Goal: Task Accomplishment & Management: Use online tool/utility

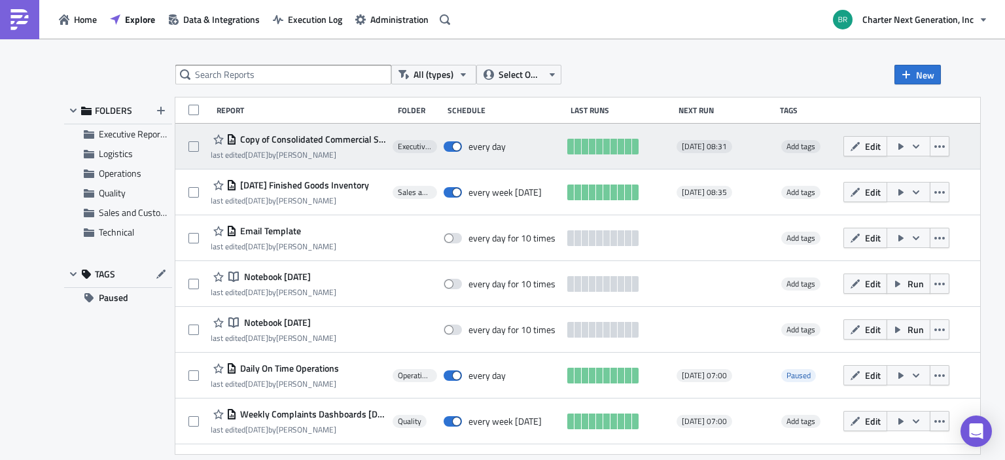
click at [904, 144] on icon "button" at bounding box center [900, 146] width 5 height 7
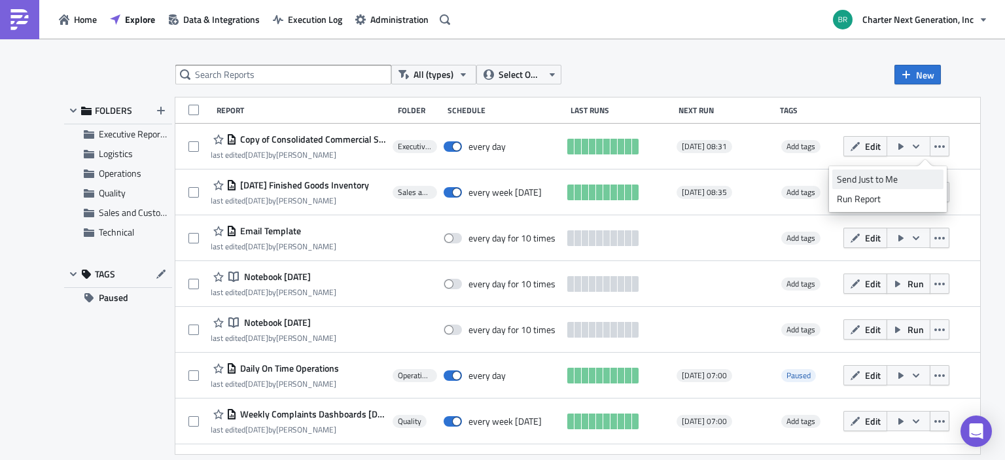
click at [881, 173] on div "Send Just to Me" at bounding box center [888, 179] width 102 height 13
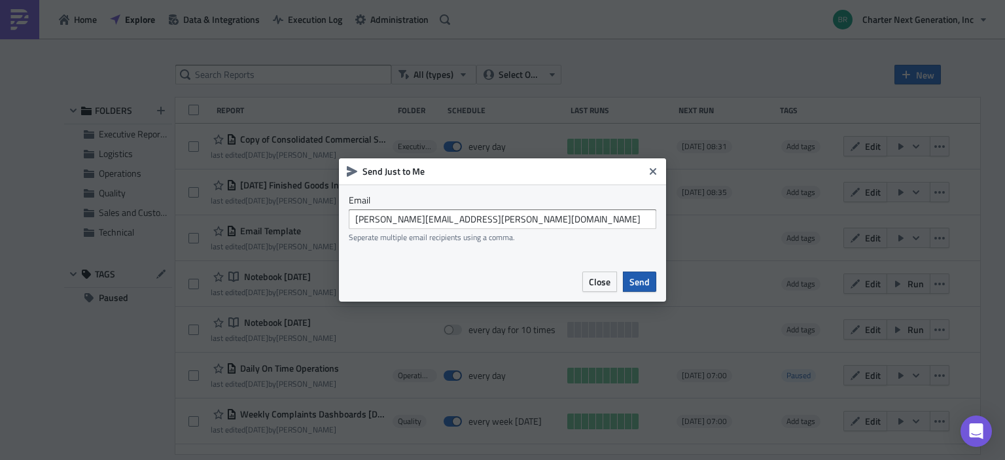
click at [652, 277] on button "Send" at bounding box center [639, 282] width 33 height 20
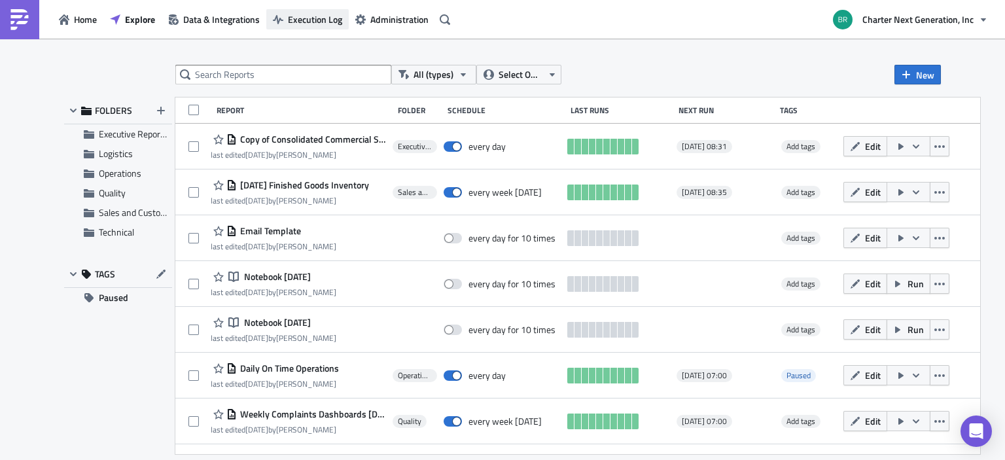
click at [319, 19] on span "Execution Log" at bounding box center [315, 19] width 54 height 14
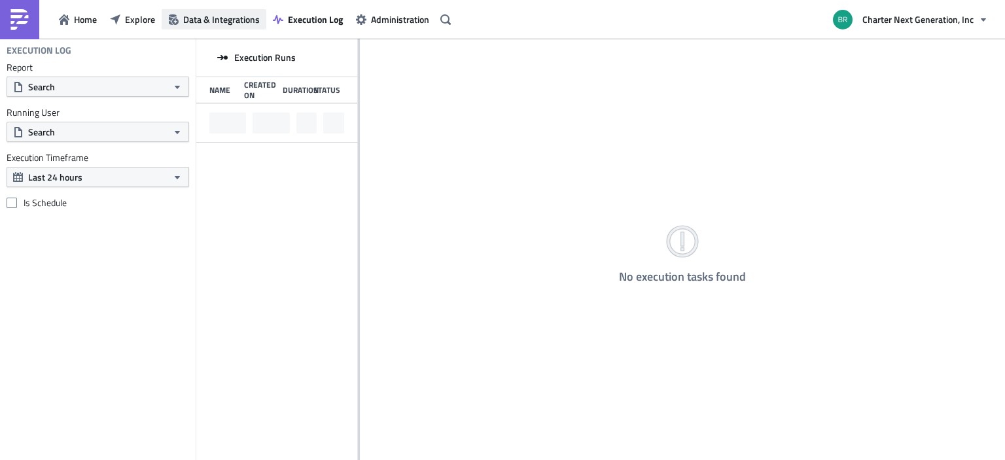
click at [251, 15] on span "Data & Integrations" at bounding box center [221, 19] width 77 height 14
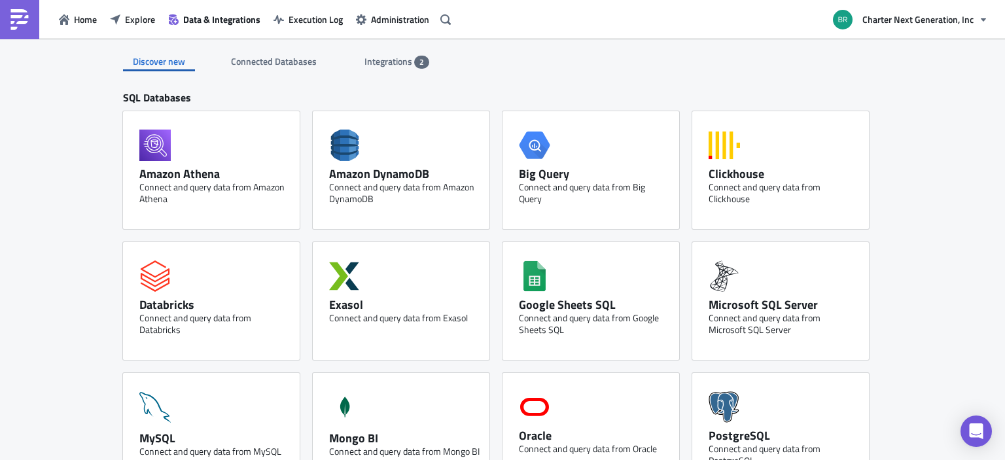
click at [366, 62] on span "Integrations" at bounding box center [390, 61] width 50 height 14
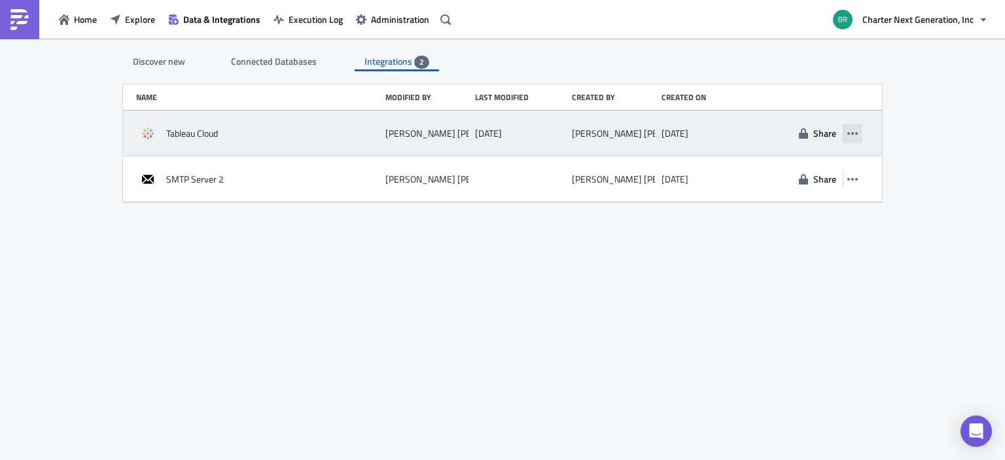
click at [853, 133] on icon "button" at bounding box center [852, 133] width 10 height 3
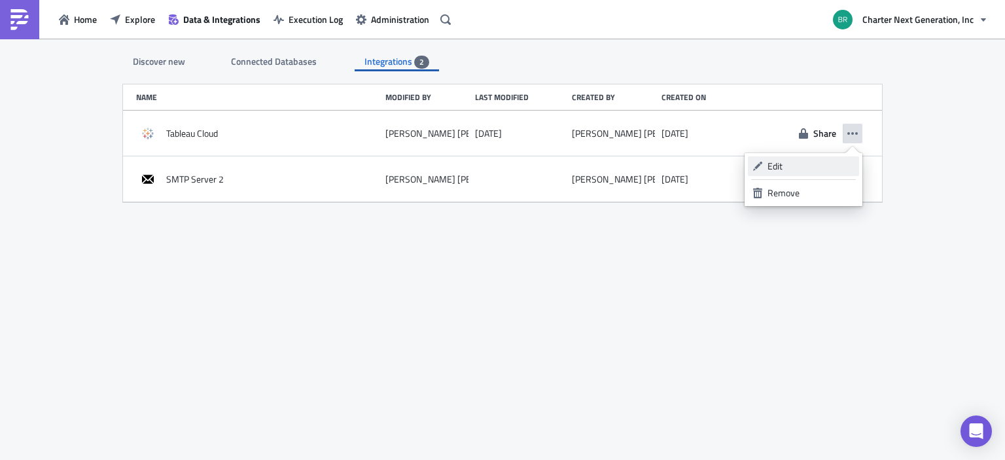
click at [766, 167] on link "Edit" at bounding box center [803, 166] width 111 height 20
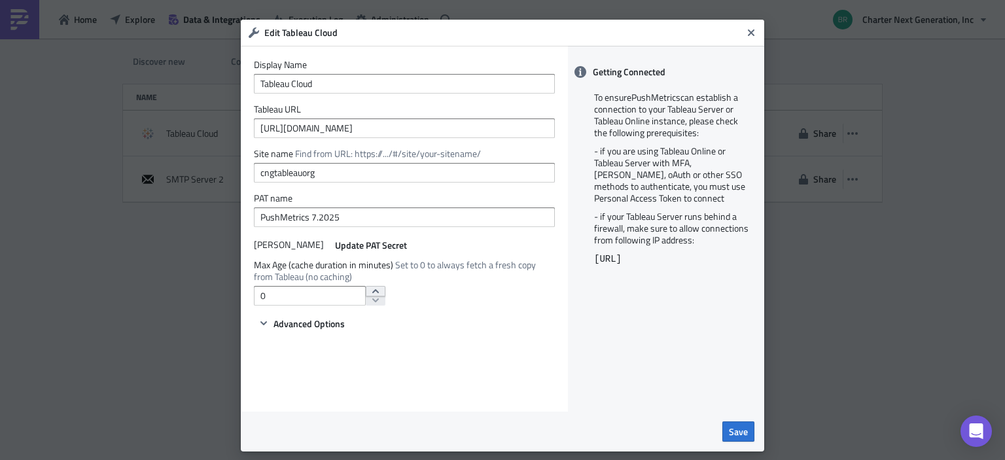
type input "1"
click at [370, 293] on icon "increment" at bounding box center [375, 291] width 10 height 10
click at [735, 429] on span "Save" at bounding box center [738, 432] width 19 height 14
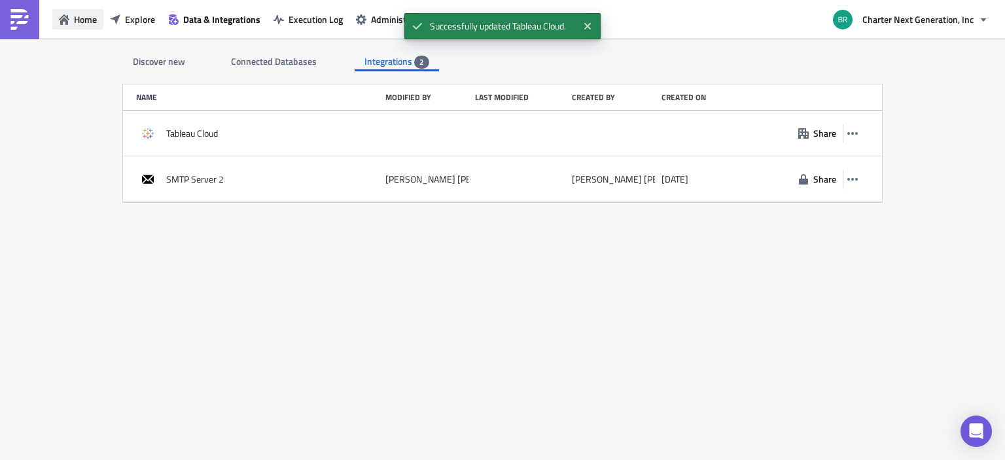
click at [76, 17] on span "Home" at bounding box center [85, 19] width 23 height 14
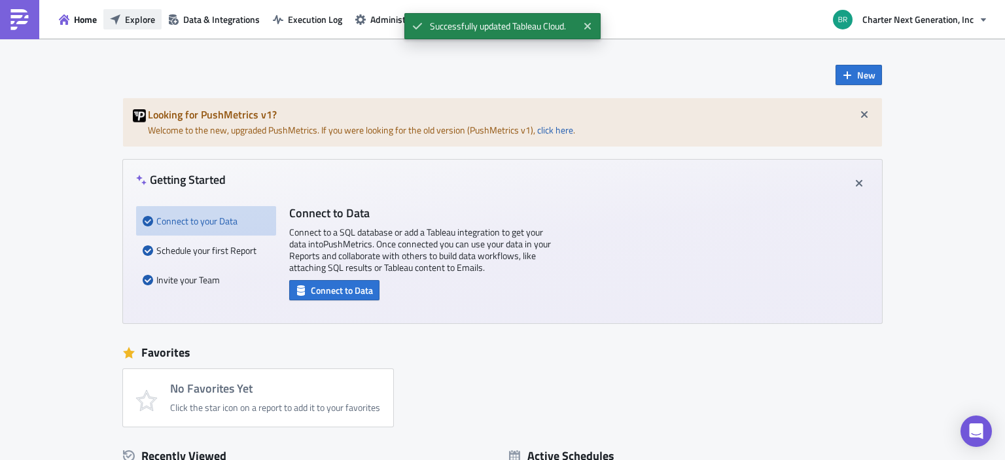
click at [138, 15] on span "Explore" at bounding box center [140, 19] width 30 height 14
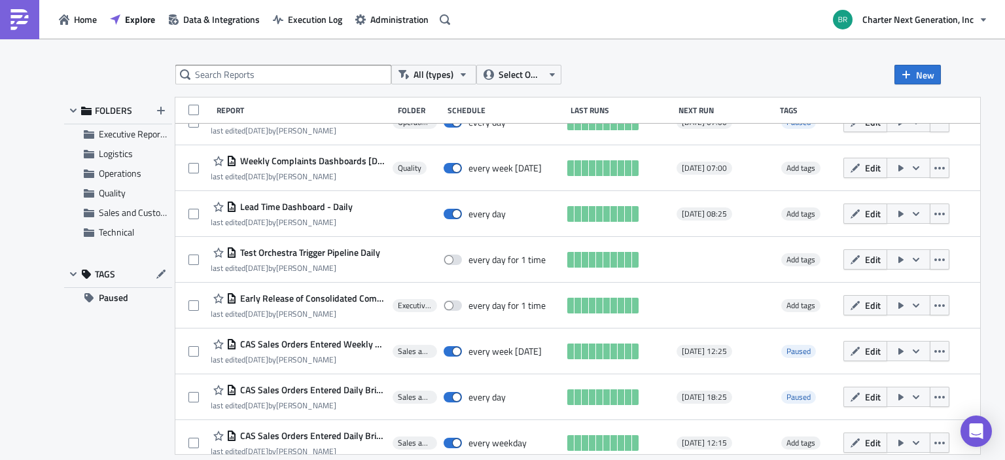
scroll to position [262, 0]
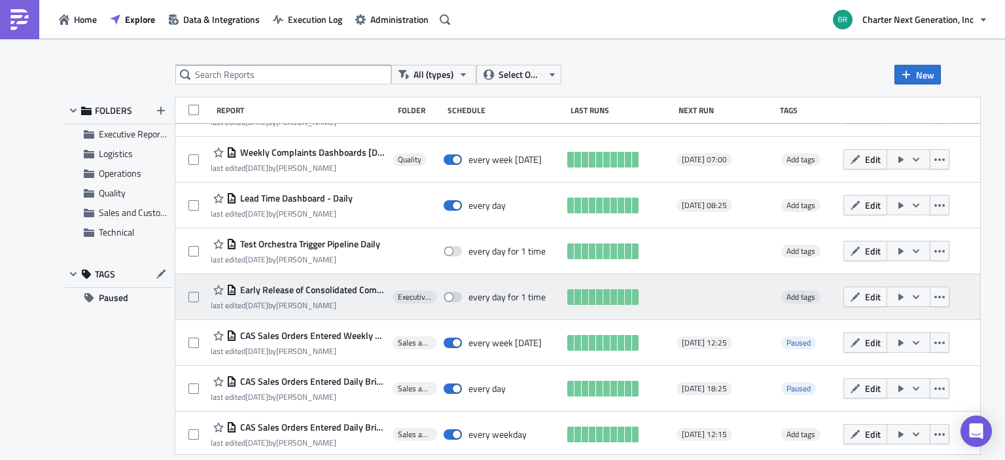
click at [925, 297] on button "button" at bounding box center [909, 297] width 44 height 20
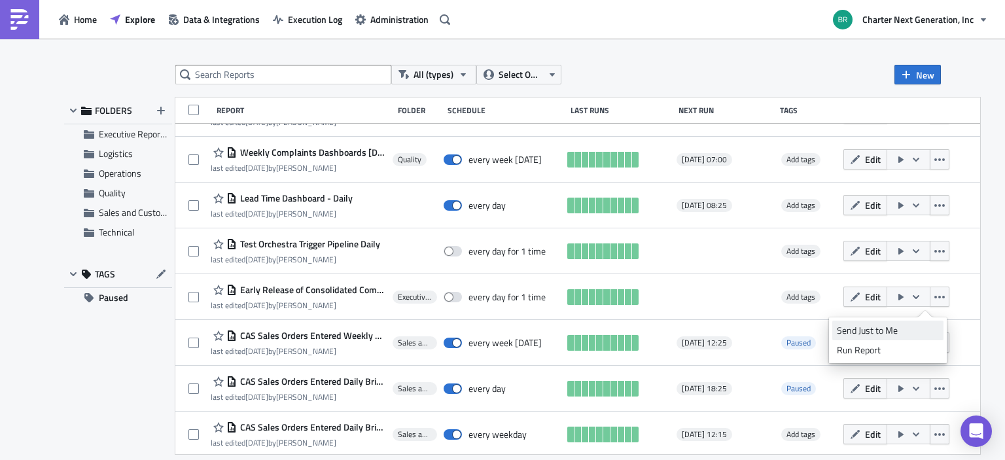
click at [906, 329] on div "Send Just to Me" at bounding box center [888, 330] width 102 height 13
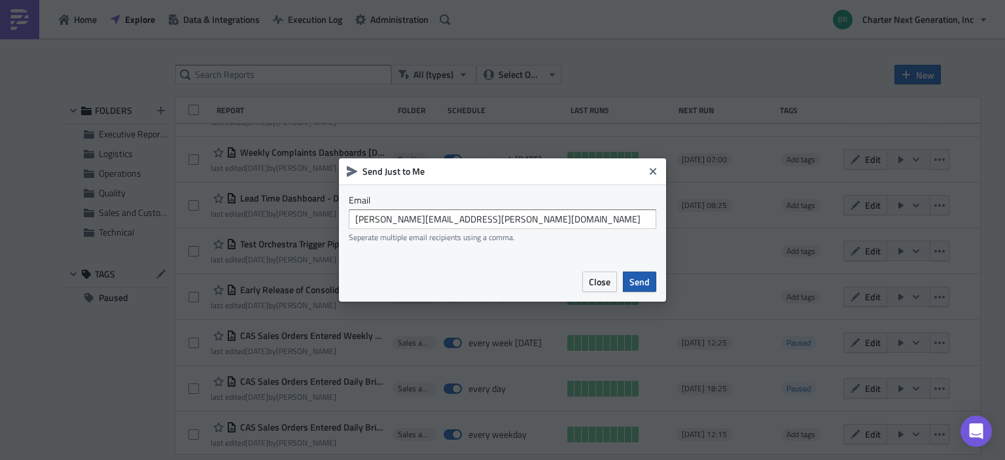
click at [643, 285] on span "Send" at bounding box center [640, 282] width 20 height 14
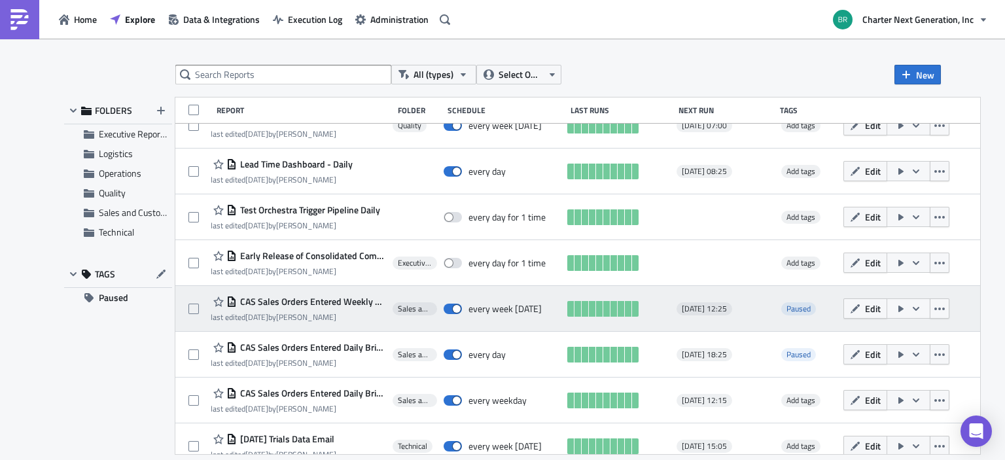
scroll to position [327, 0]
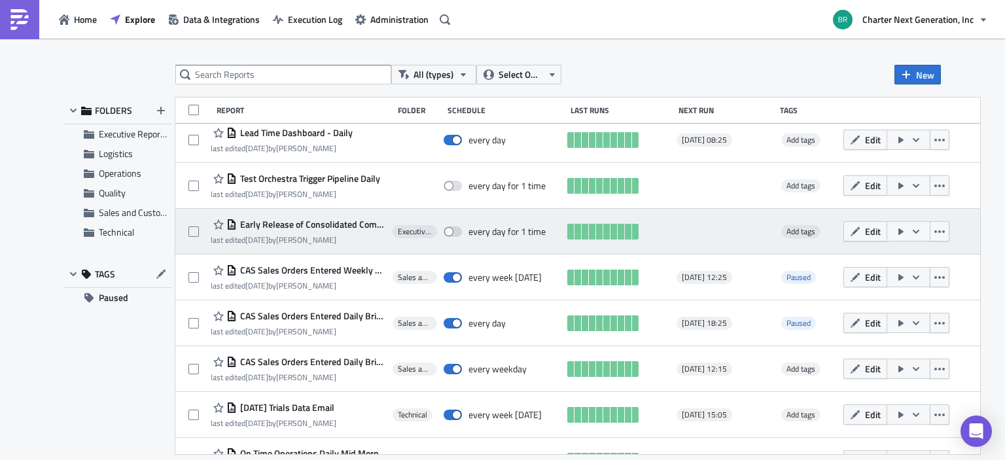
click at [926, 230] on button "button" at bounding box center [909, 231] width 44 height 20
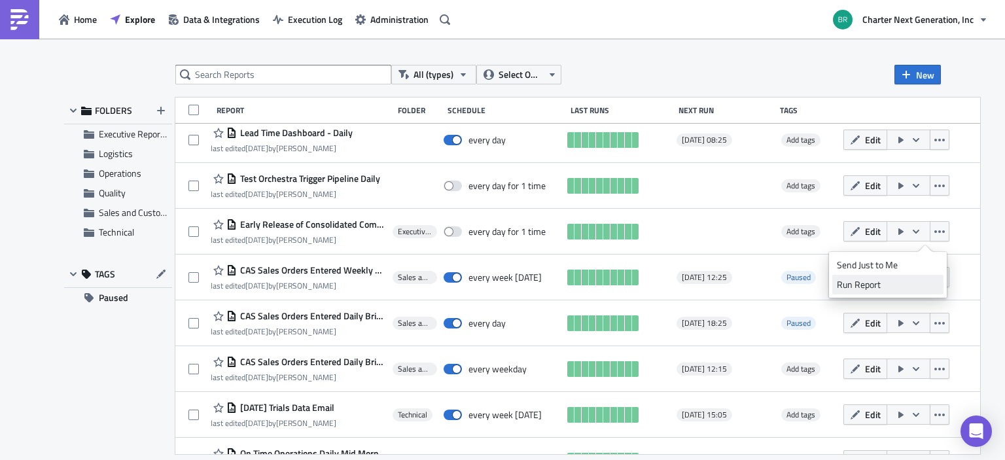
click at [861, 287] on div "Run Report" at bounding box center [888, 284] width 102 height 13
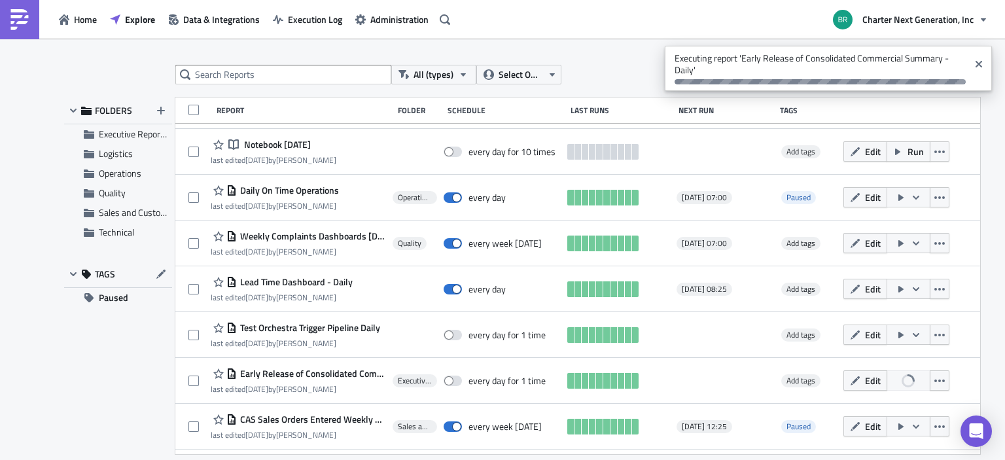
scroll to position [0, 0]
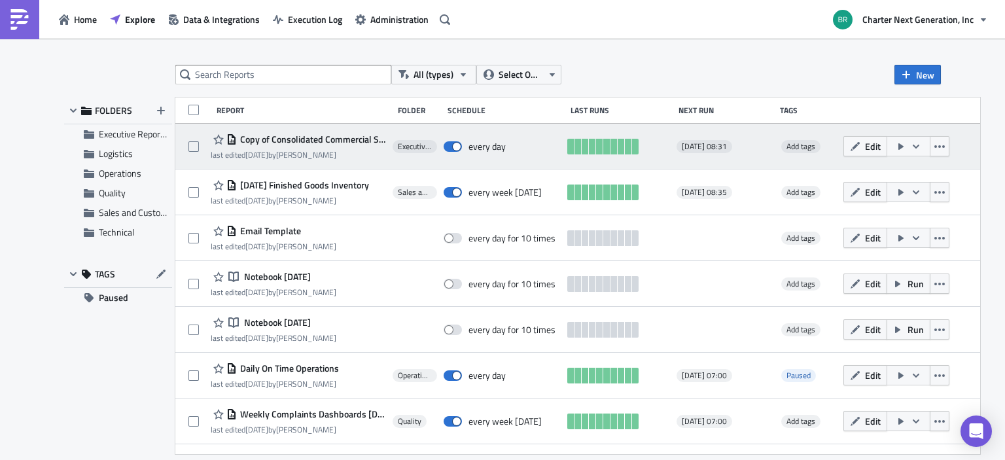
click at [921, 144] on icon "button" at bounding box center [916, 146] width 10 height 10
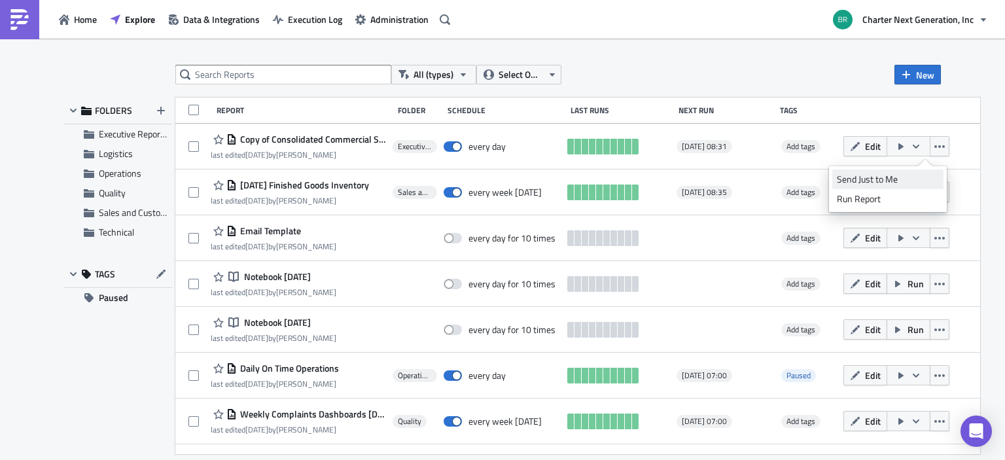
click at [898, 178] on div "Send Just to Me" at bounding box center [888, 179] width 102 height 13
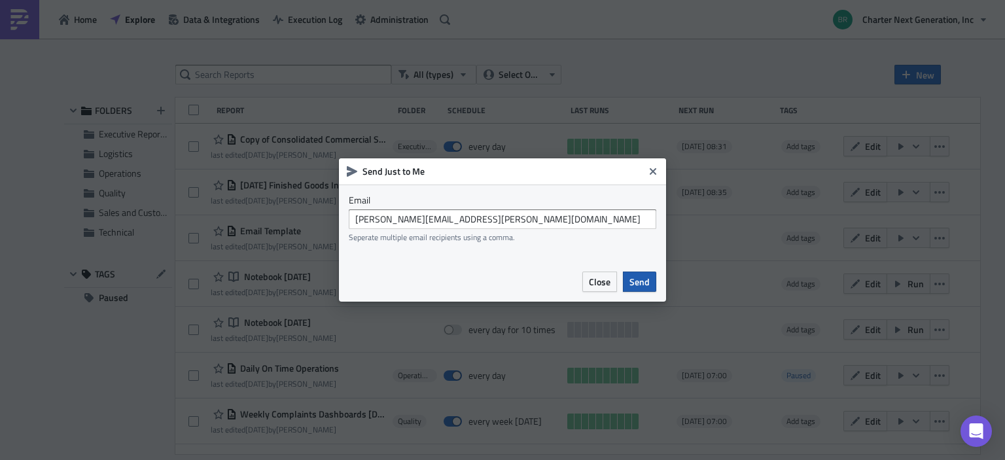
click at [639, 284] on span "Send" at bounding box center [640, 282] width 20 height 14
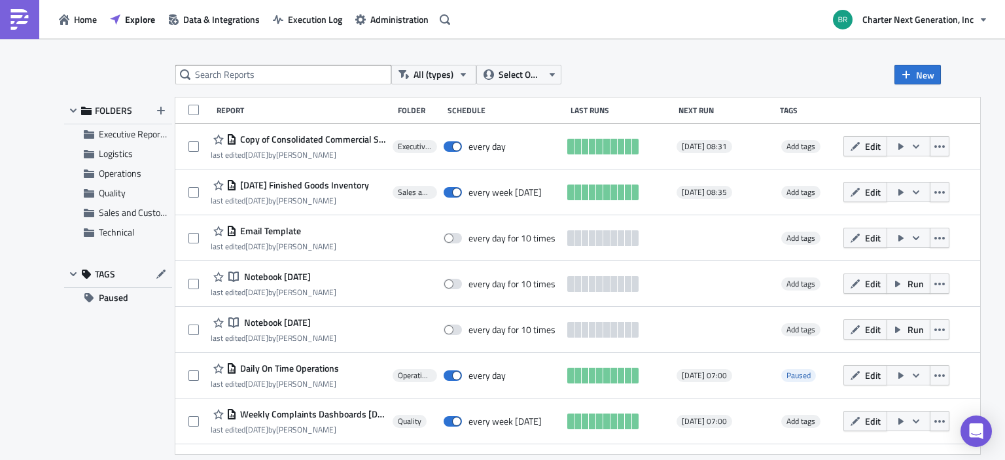
click at [84, 401] on div "FOLDERS Executive Reporting Logistics Operations Quality Sales and Customer Acc…" at bounding box center [118, 276] width 108 height 357
